Goal: Check status: Check status

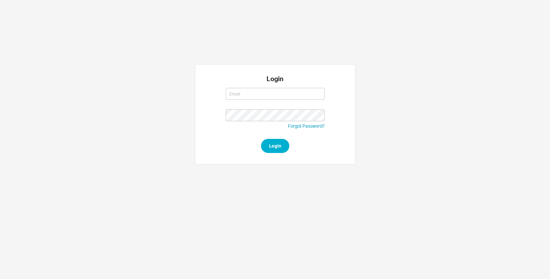
type input "[EMAIL_ADDRESS][DOMAIN_NAME]"
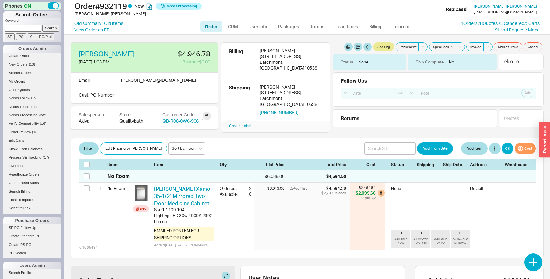
select select "LOW"
click at [87, 23] on link "Old summary" at bounding box center [87, 23] width 27 height 6
select select "*"
select select "LOW"
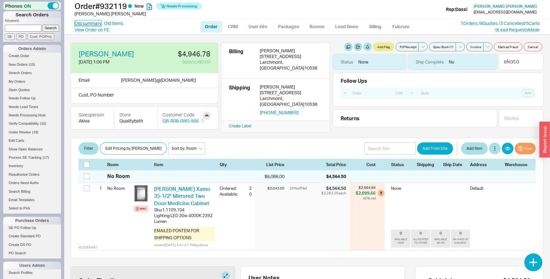
select select "3"
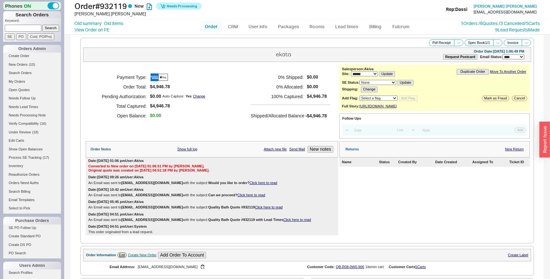
click at [209, 28] on link "Order" at bounding box center [211, 27] width 22 height 12
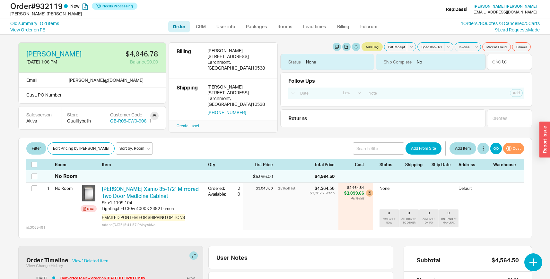
select select "LOW"
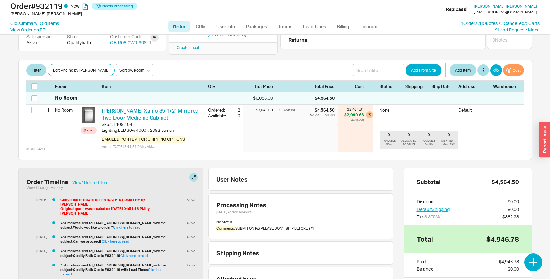
scroll to position [69, 0]
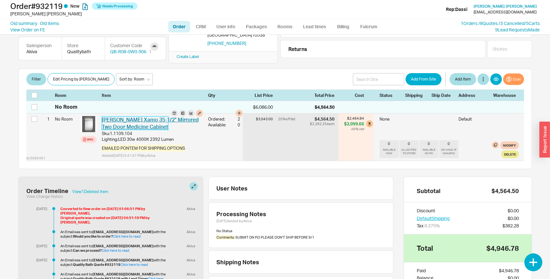
click at [123, 117] on link "Sidler Xamo 35-1/2" Mirrored Two Door Medicine Cabinet" at bounding box center [150, 123] width 97 height 13
